Goal: Task Accomplishment & Management: Use online tool/utility

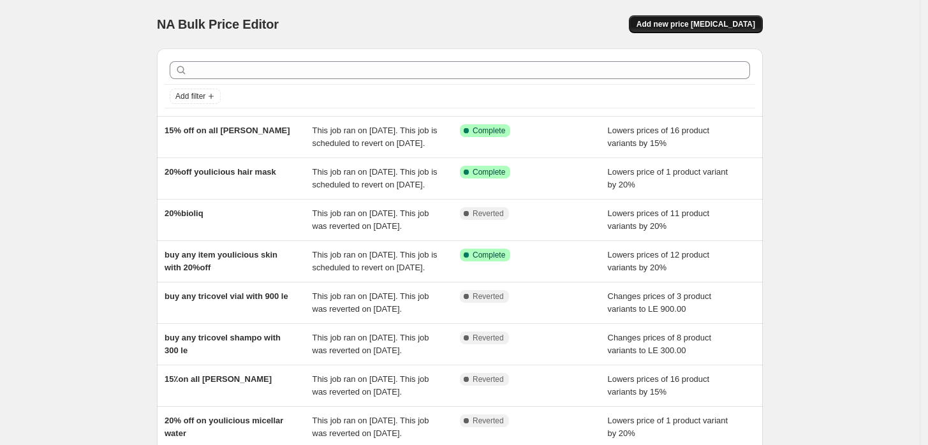
click at [686, 27] on span "Add new price [MEDICAL_DATA]" at bounding box center [696, 24] width 119 height 10
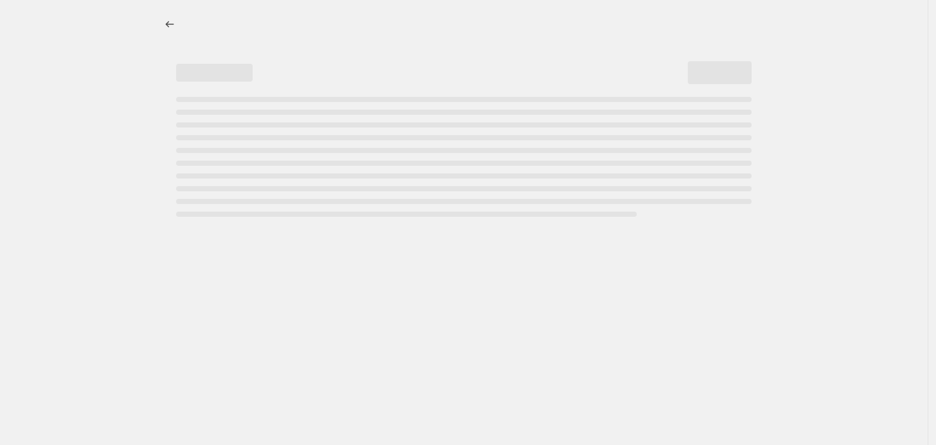
select select "percentage"
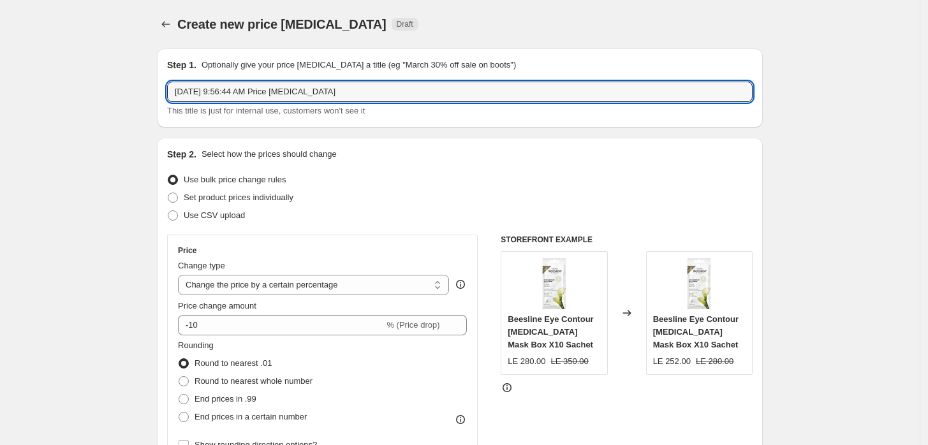
drag, startPoint x: 381, startPoint y: 89, endPoint x: -18, endPoint y: 96, distance: 398.7
click at [0, 96] on html "Home Settings Plans Skip to content Create new price [MEDICAL_DATA]. This page …" at bounding box center [464, 222] width 928 height 445
type input "beesline instant bright serum"
click at [257, 286] on select "Change the price to a certain amount Change the price by a certain amount Chang…" at bounding box center [313, 285] width 271 height 20
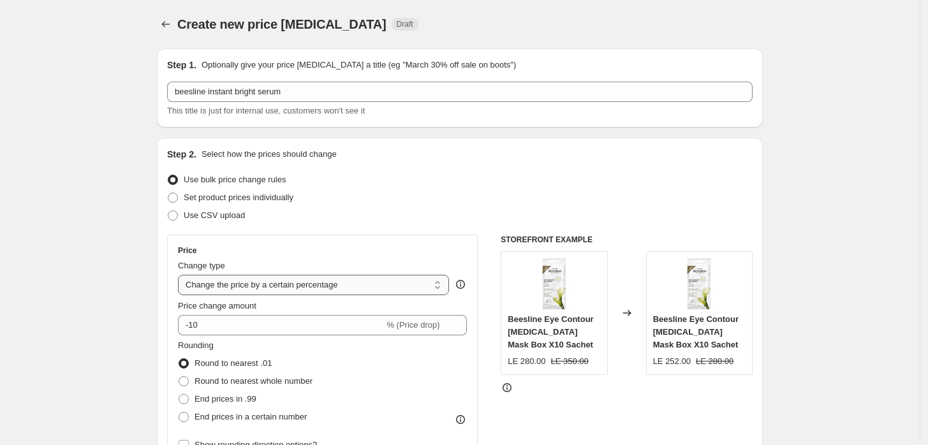
select select "to"
click at [181, 275] on select "Change the price to a certain amount Change the price by a certain amount Chang…" at bounding box center [313, 285] width 271 height 20
type input "80.00"
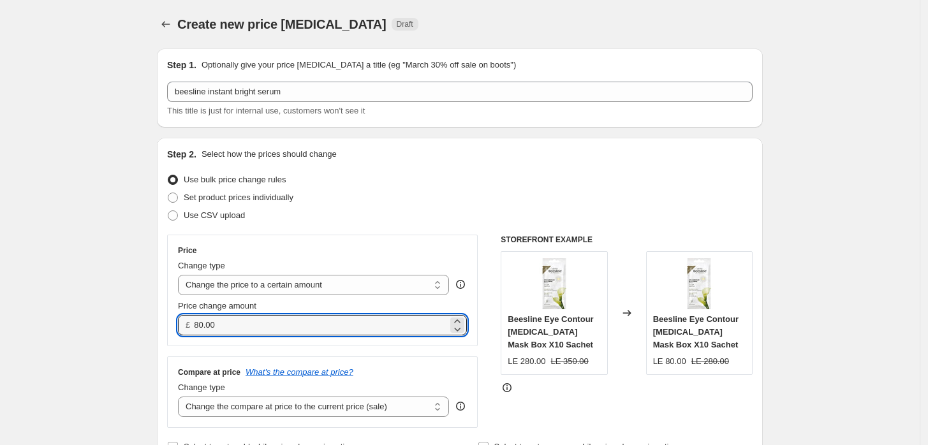
drag, startPoint x: 247, startPoint y: 320, endPoint x: 123, endPoint y: 319, distance: 124.4
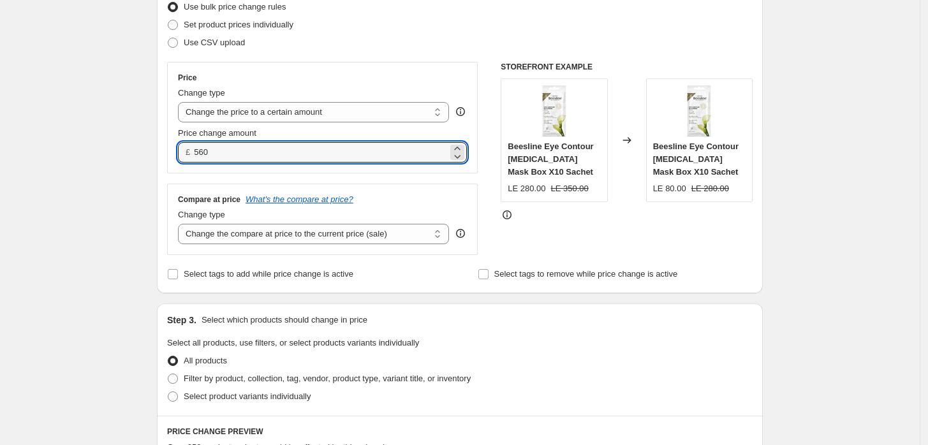
scroll to position [189, 0]
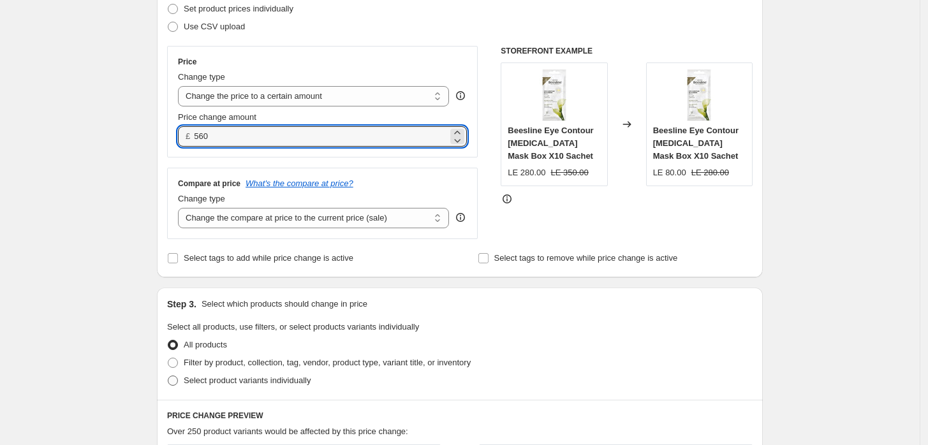
type input "560.00"
click at [214, 376] on span "Select product variants individually" at bounding box center [247, 381] width 127 height 10
click at [168, 376] on input "Select product variants individually" at bounding box center [168, 376] width 1 height 1
radio input "true"
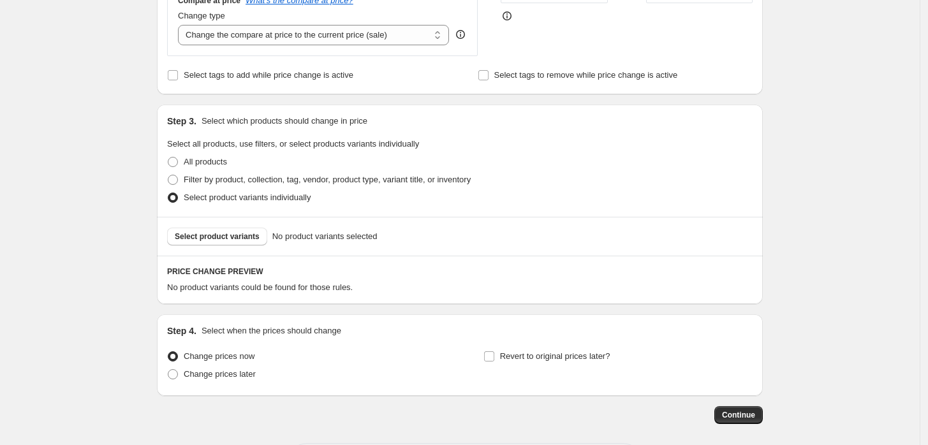
scroll to position [378, 0]
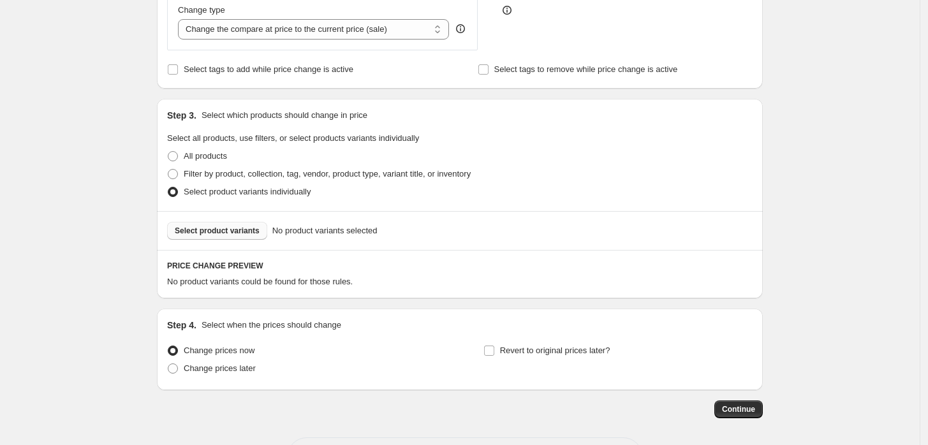
click at [230, 235] on span "Select product variants" at bounding box center [217, 231] width 85 height 10
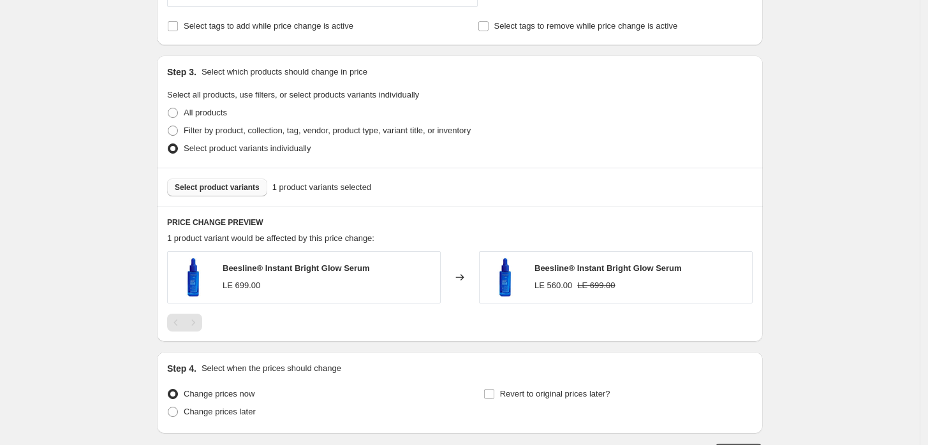
scroll to position [515, 0]
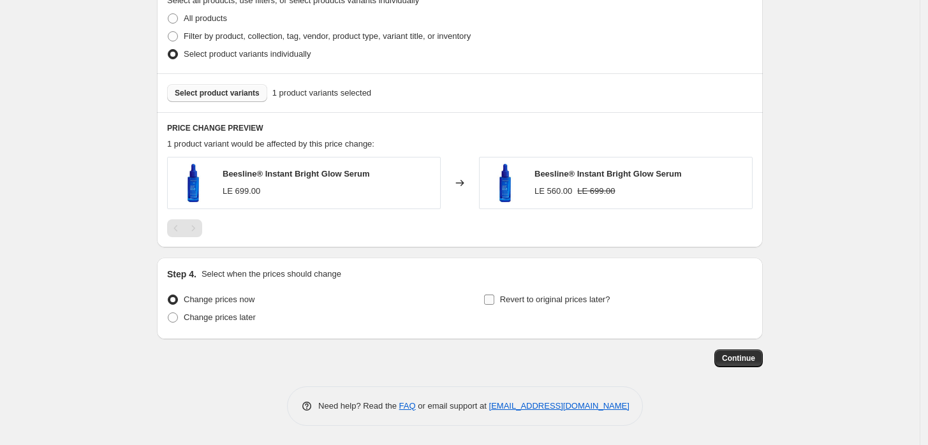
click at [506, 300] on span "Revert to original prices later?" at bounding box center [555, 300] width 110 height 10
click at [494, 300] on input "Revert to original prices later?" at bounding box center [489, 300] width 10 height 10
checkbox input "true"
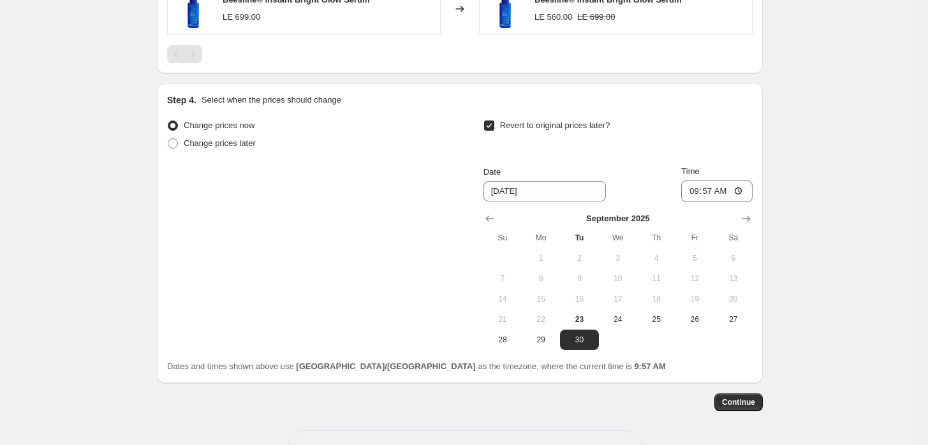
scroll to position [704, 0]
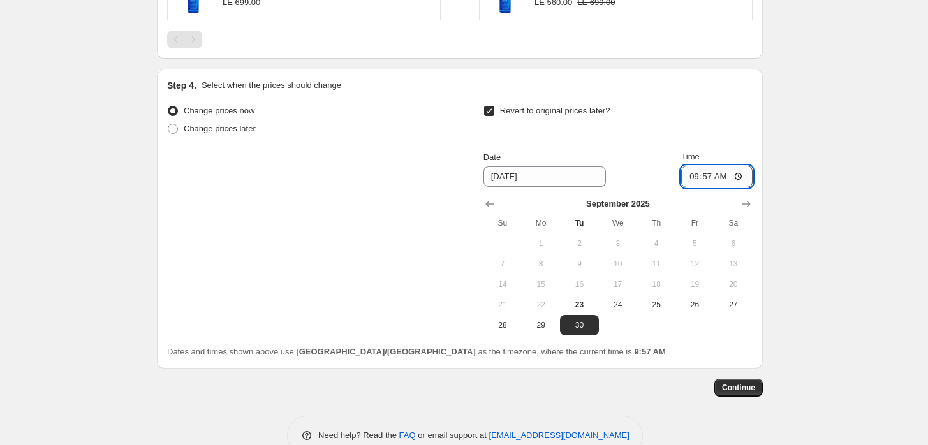
click at [723, 180] on input "09:57" at bounding box center [716, 177] width 71 height 22
click at [696, 182] on input "09:57" at bounding box center [716, 177] width 71 height 22
click at [742, 175] on input "09:57" at bounding box center [716, 177] width 71 height 22
type input "23:59"
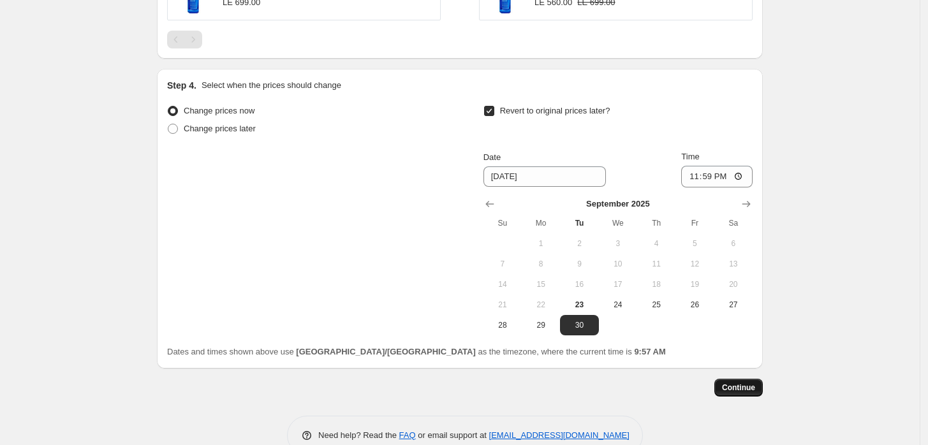
click at [730, 379] on button "Continue" at bounding box center [738, 388] width 48 height 18
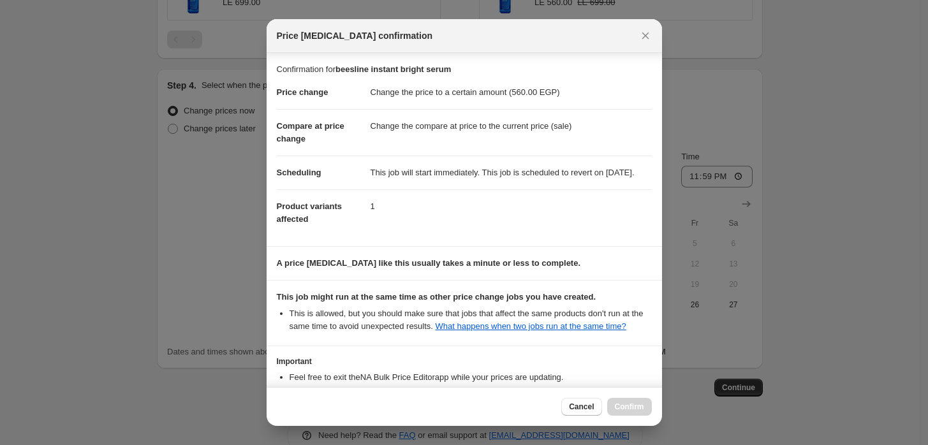
scroll to position [103, 0]
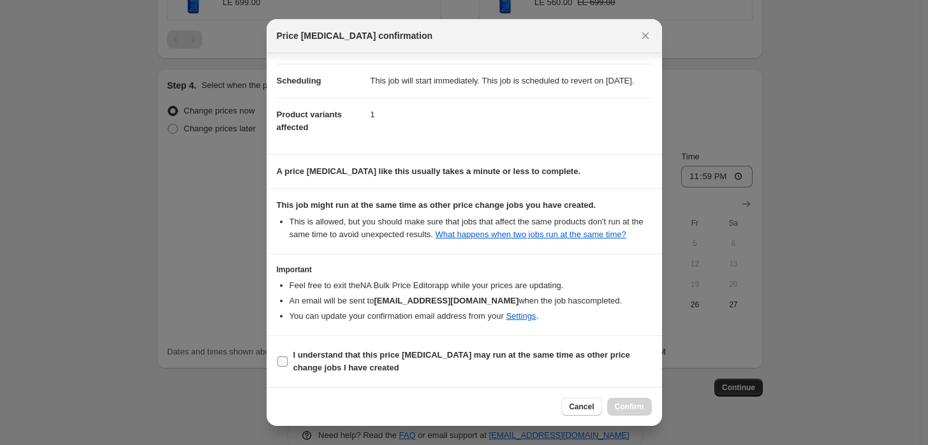
click at [286, 358] on input "I understand that this price [MEDICAL_DATA] may run at the same time as other p…" at bounding box center [282, 362] width 10 height 10
checkbox input "true"
click at [617, 404] on span "Confirm" at bounding box center [629, 407] width 29 height 10
